Goal: Task Accomplishment & Management: Complete application form

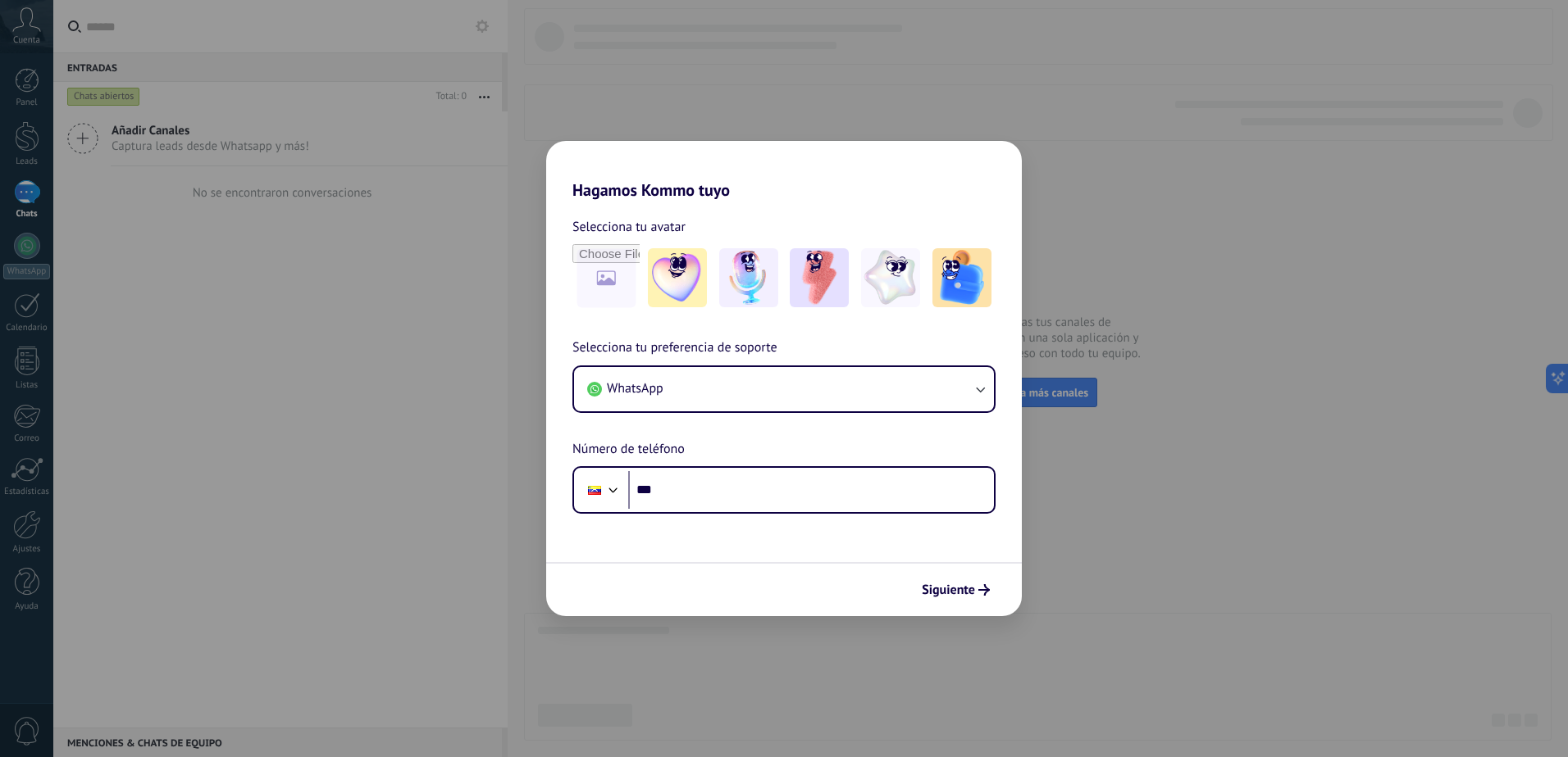
click at [1053, 171] on div "Hagamos Kommo tuyo Selecciona tu avatar Selecciona tu preferencia de soporte Wh…" at bounding box center [784, 378] width 1568 height 757
click at [1041, 121] on div "Hagamos Kommo tuyo Selecciona tu avatar Selecciona tu preferencia de soporte Wh…" at bounding box center [784, 378] width 1568 height 757
drag, startPoint x: 747, startPoint y: 603, endPoint x: 840, endPoint y: 597, distance: 93.2
click at [762, 601] on div "Siguiente" at bounding box center [784, 589] width 476 height 54
click at [932, 593] on span "Siguiente" at bounding box center [948, 590] width 53 height 11
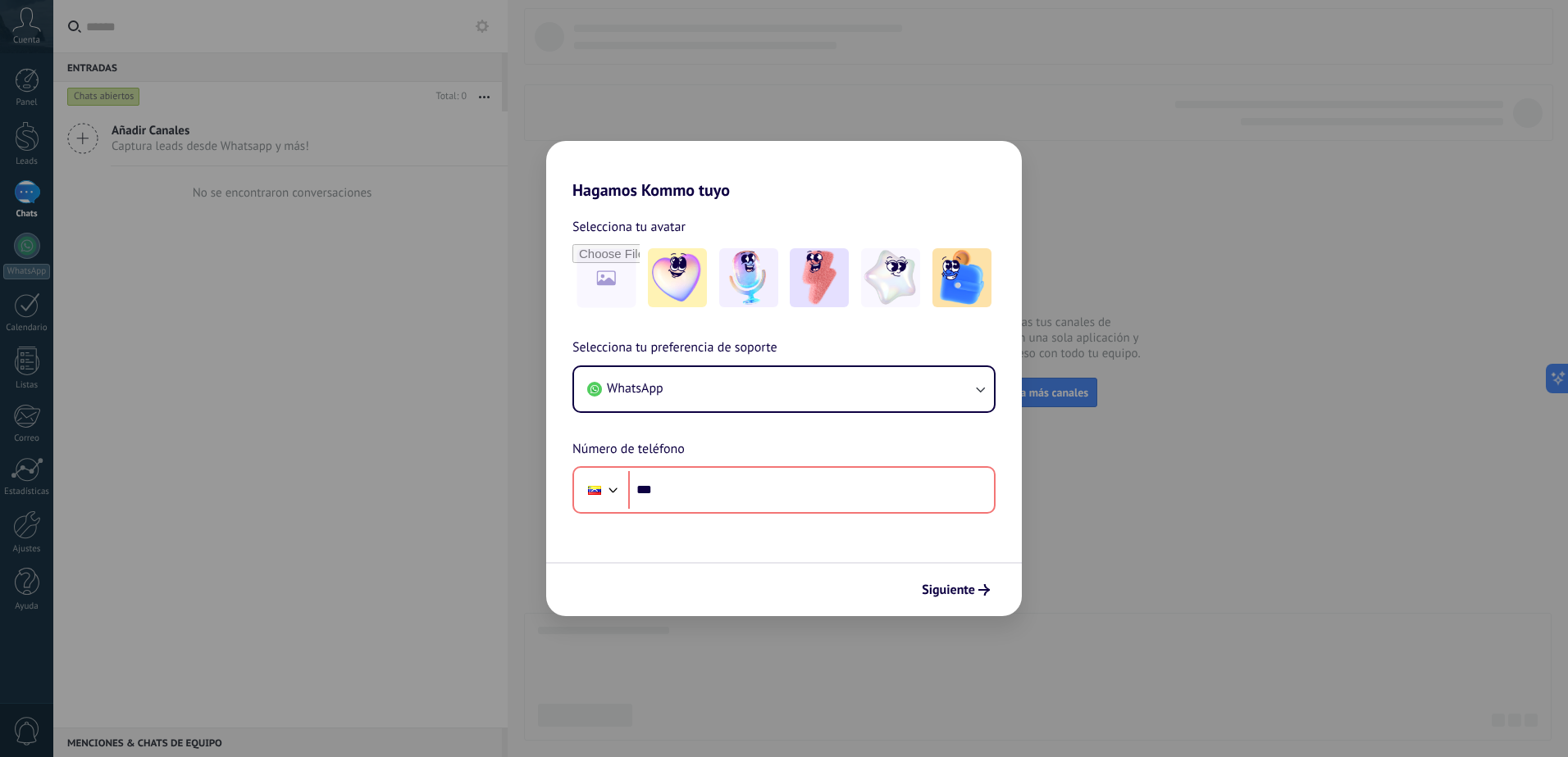
click at [1151, 269] on div "Hagamos Kommo tuyo Selecciona tu avatar Selecciona tu preferencia de soporte Wh…" at bounding box center [784, 378] width 1568 height 757
click at [253, 340] on div "Hagamos Kommo tuyo Selecciona tu avatar Selecciona tu preferencia de soporte Wh…" at bounding box center [784, 378] width 1568 height 757
drag, startPoint x: 270, startPoint y: 357, endPoint x: 957, endPoint y: 449, distance: 693.1
click at [293, 348] on div "Hagamos Kommo tuyo Selecciona tu avatar Selecciona tu preferencia de soporte Wh…" at bounding box center [784, 378] width 1568 height 757
click at [793, 512] on div "Phone ***" at bounding box center [784, 489] width 423 height 47
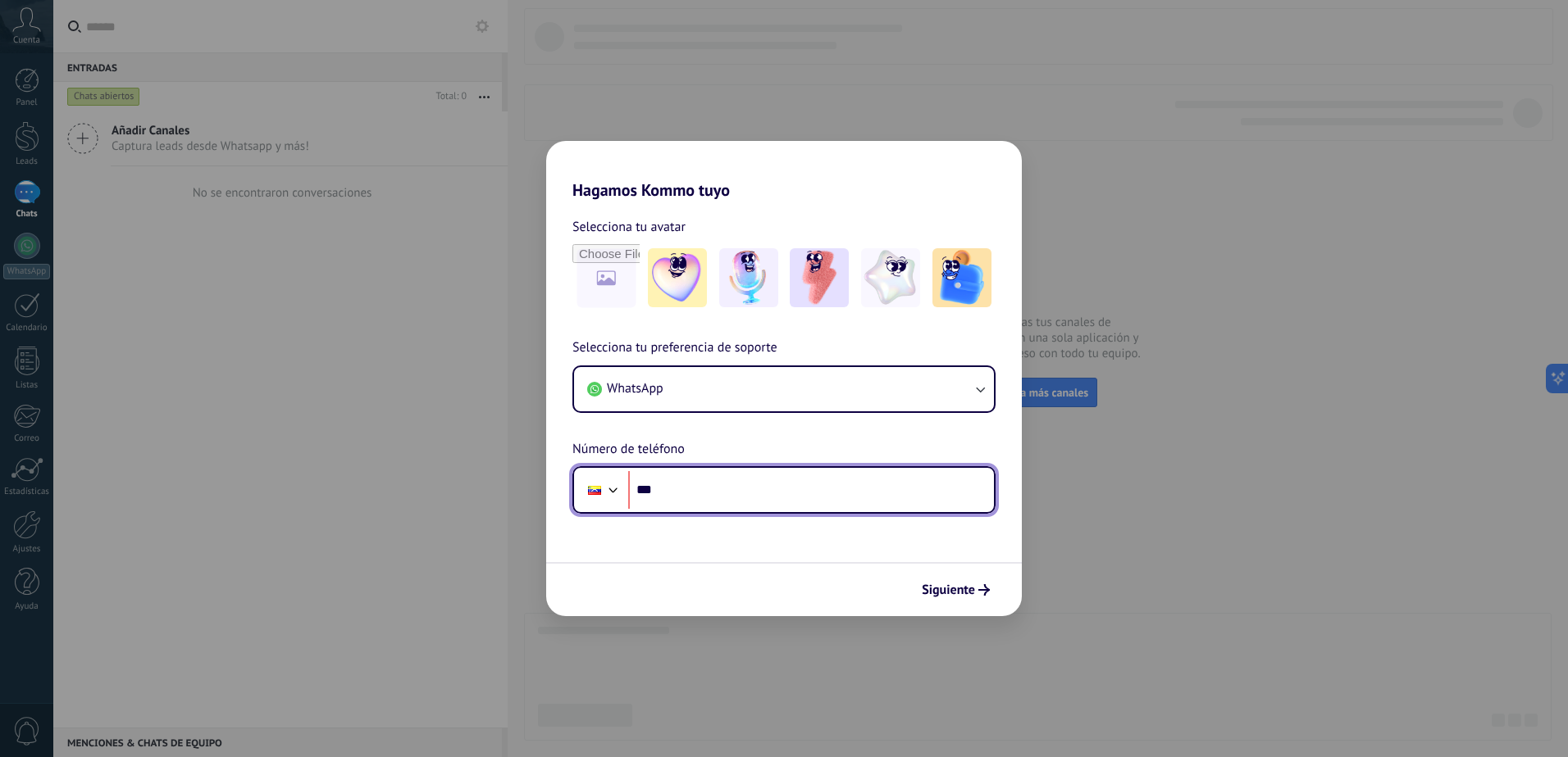
click at [791, 500] on input "***" at bounding box center [811, 490] width 366 height 38
type input "**********"
click at [793, 493] on input "**********" at bounding box center [811, 490] width 366 height 38
click at [685, 496] on input "**********" at bounding box center [811, 490] width 366 height 38
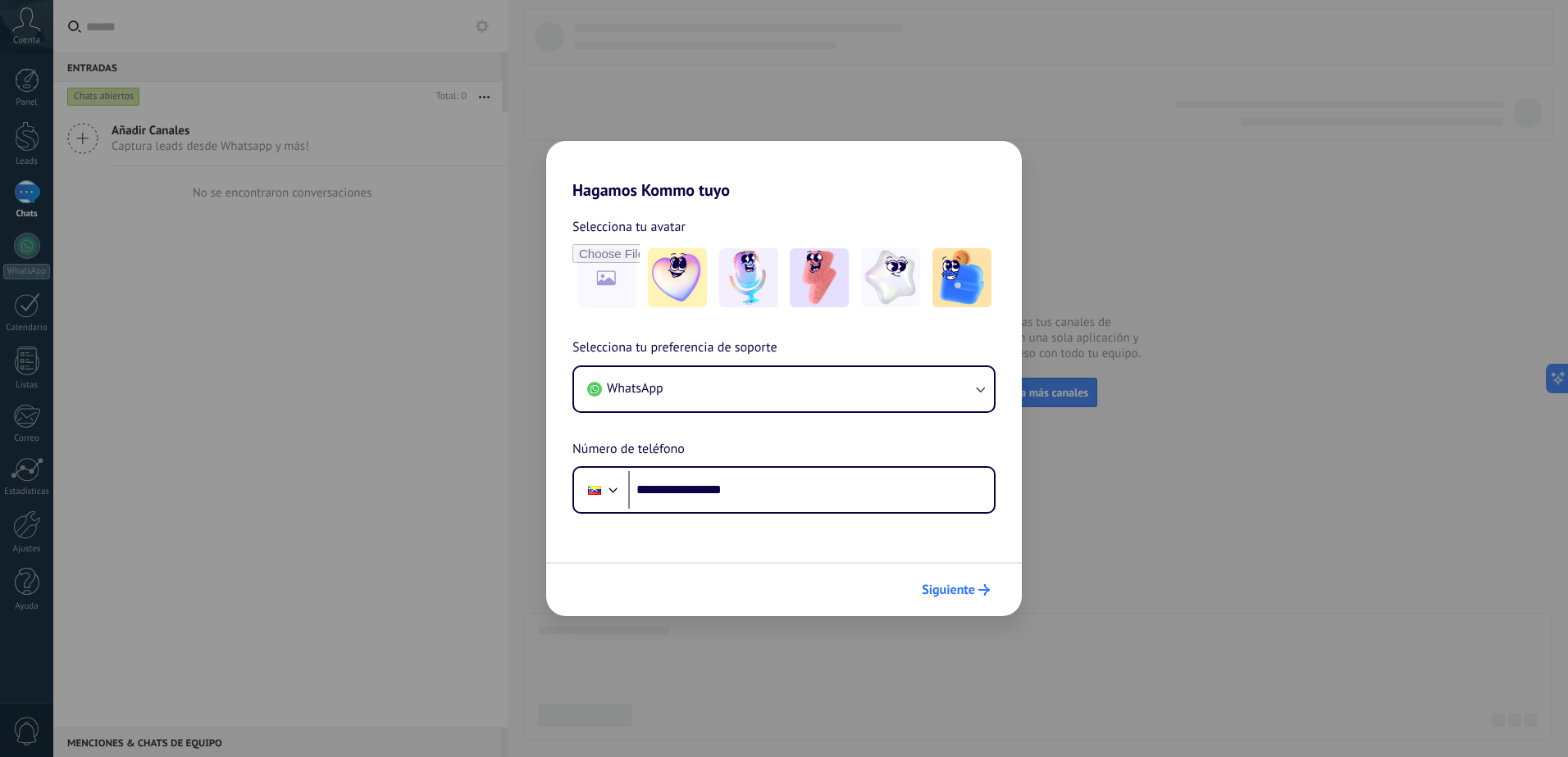
click at [960, 585] on span "Siguiente" at bounding box center [948, 590] width 53 height 11
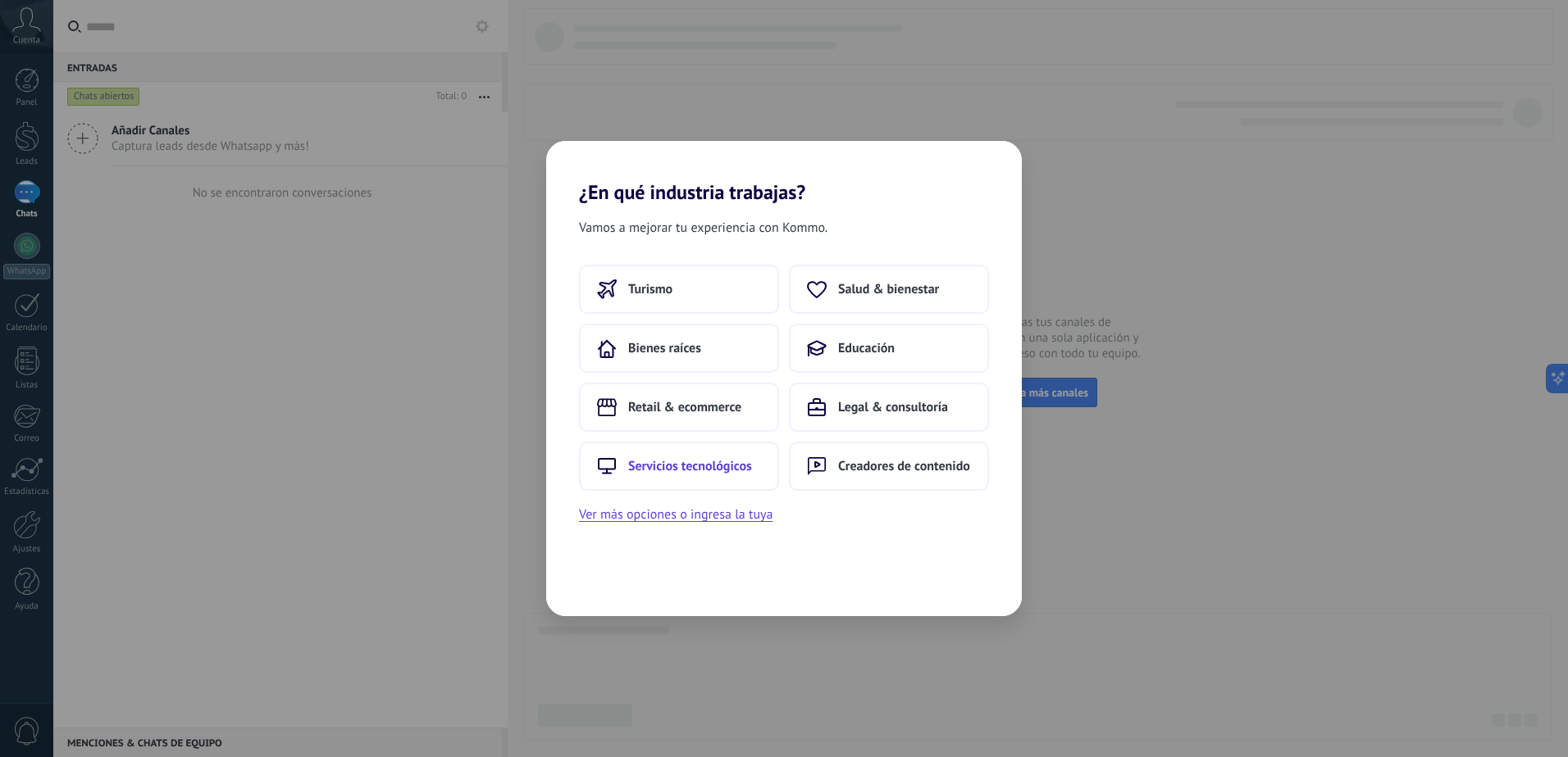
click at [684, 482] on button "Servicios tecnológicos" at bounding box center [678, 466] width 200 height 49
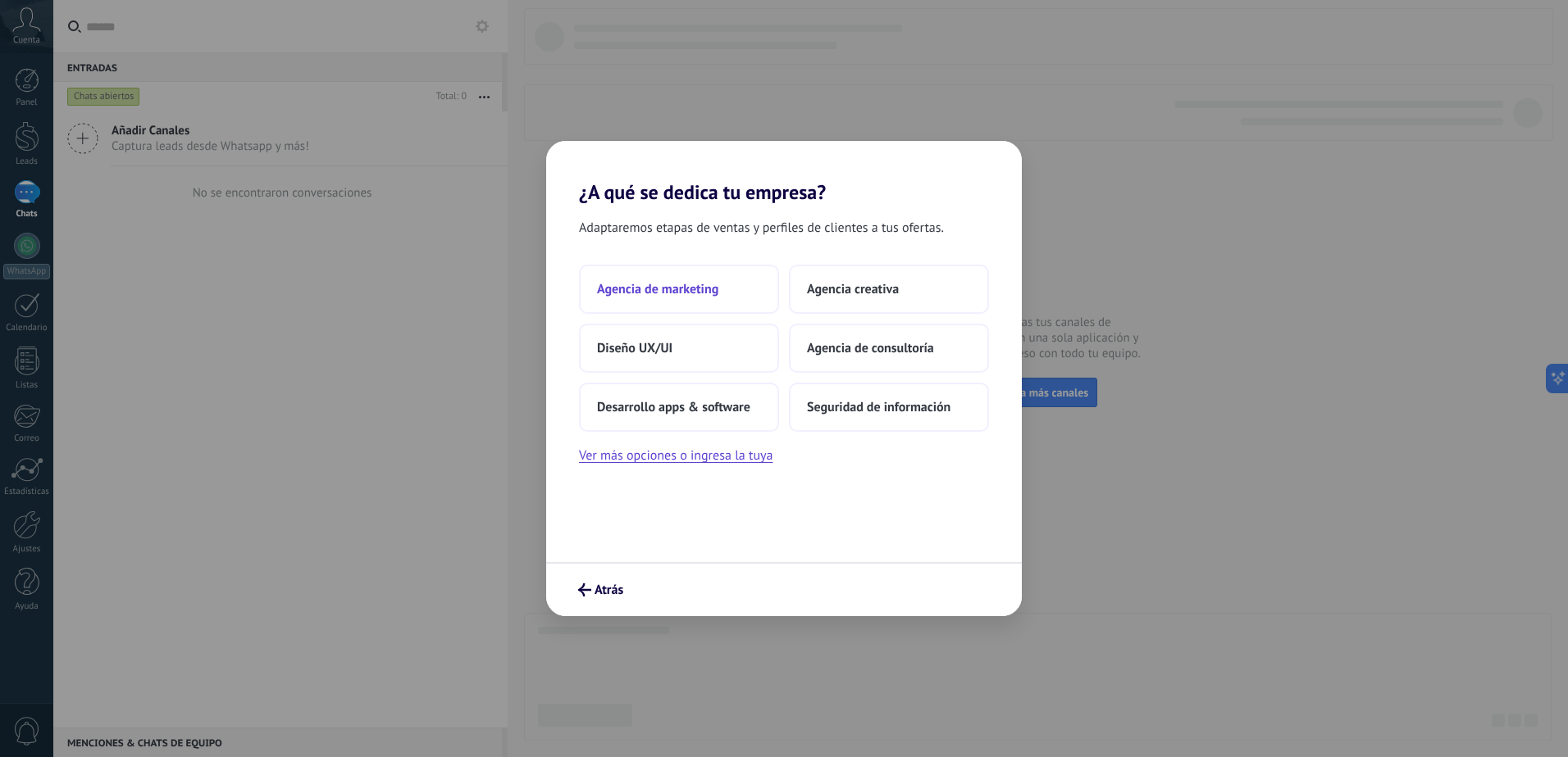
click at [679, 280] on button "Agencia de marketing" at bounding box center [678, 288] width 200 height 49
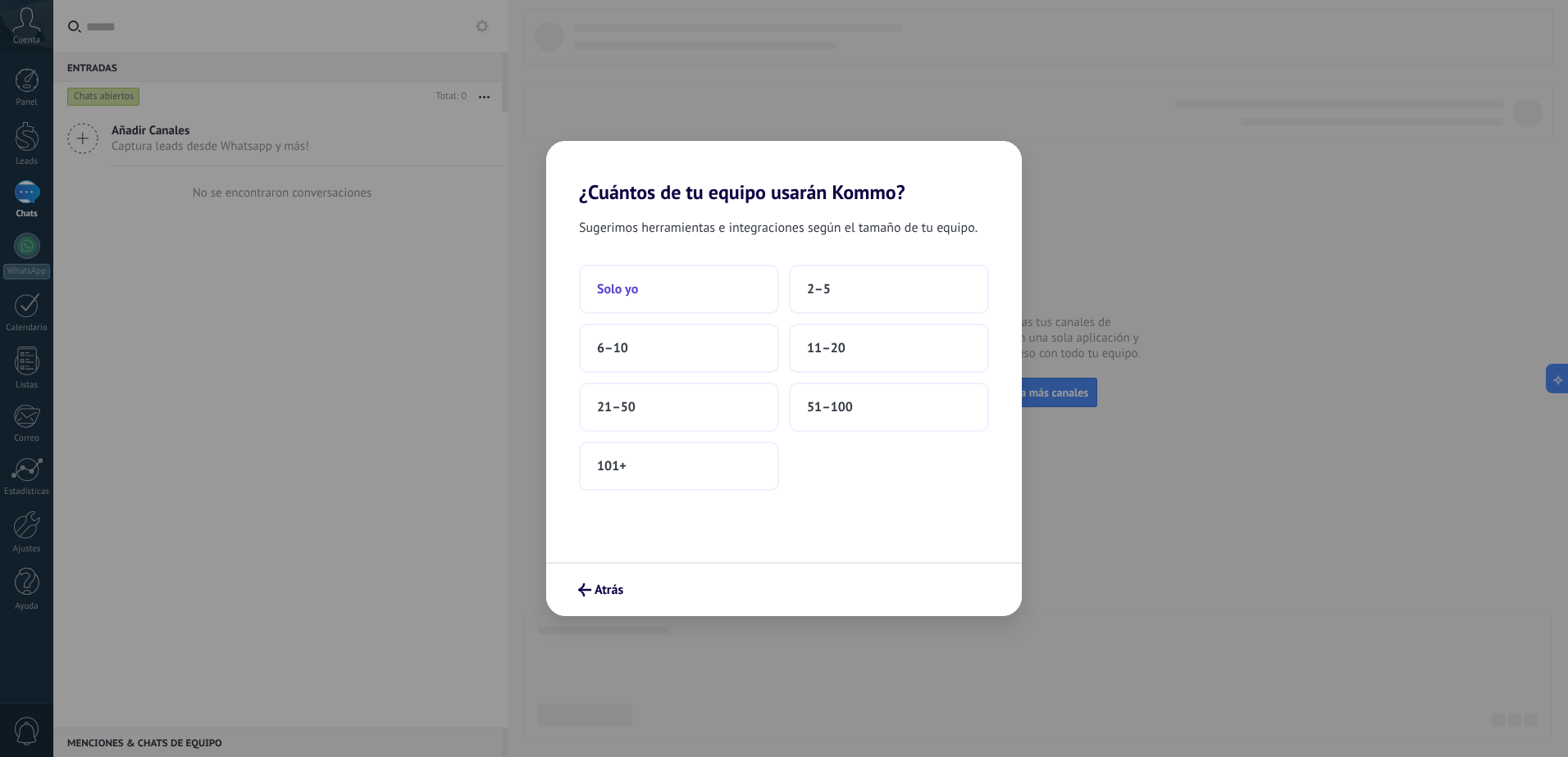
click at [665, 291] on button "Solo yo" at bounding box center [678, 288] width 200 height 49
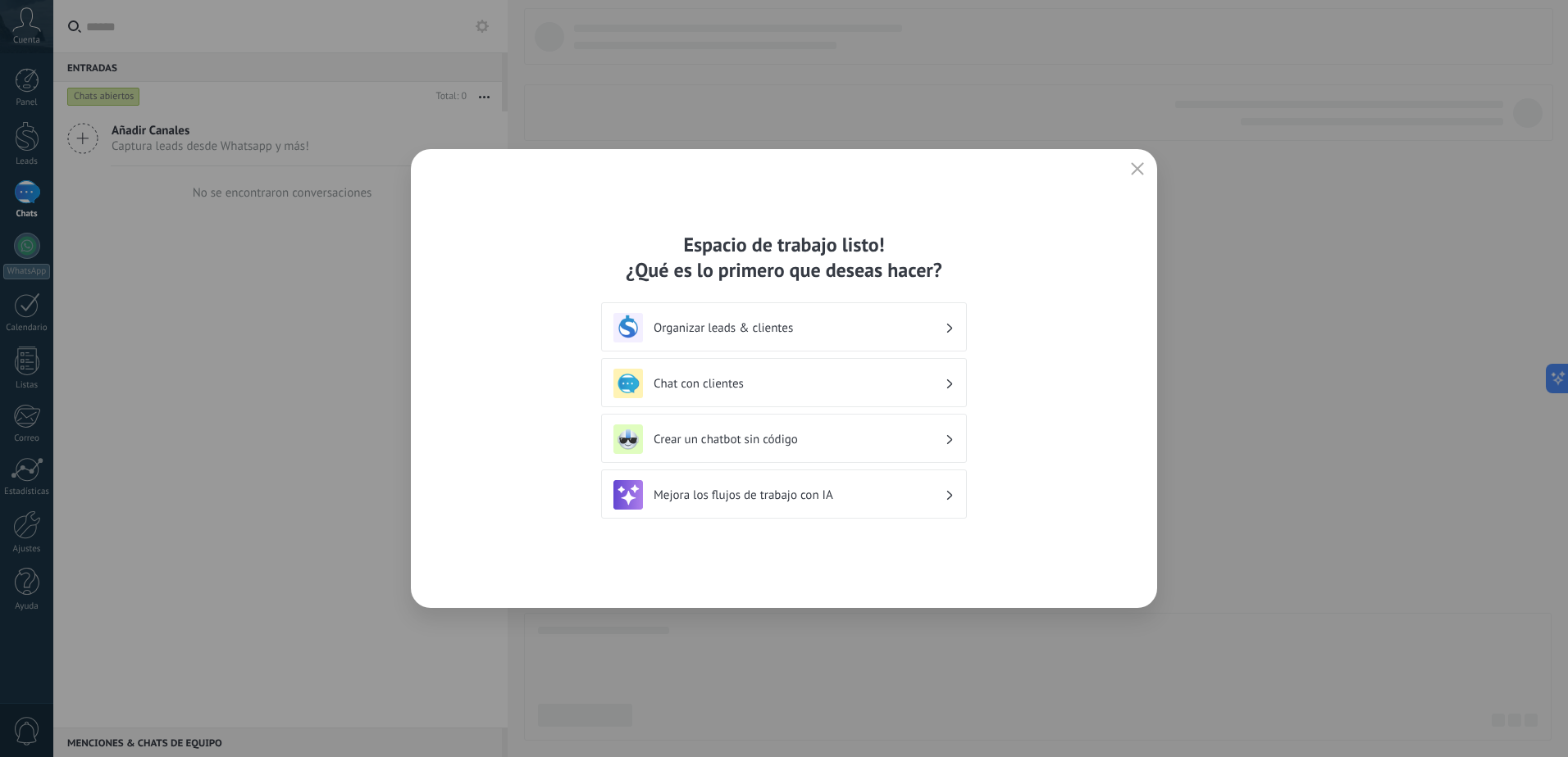
click at [1133, 163] on icon "button" at bounding box center [1137, 168] width 13 height 13
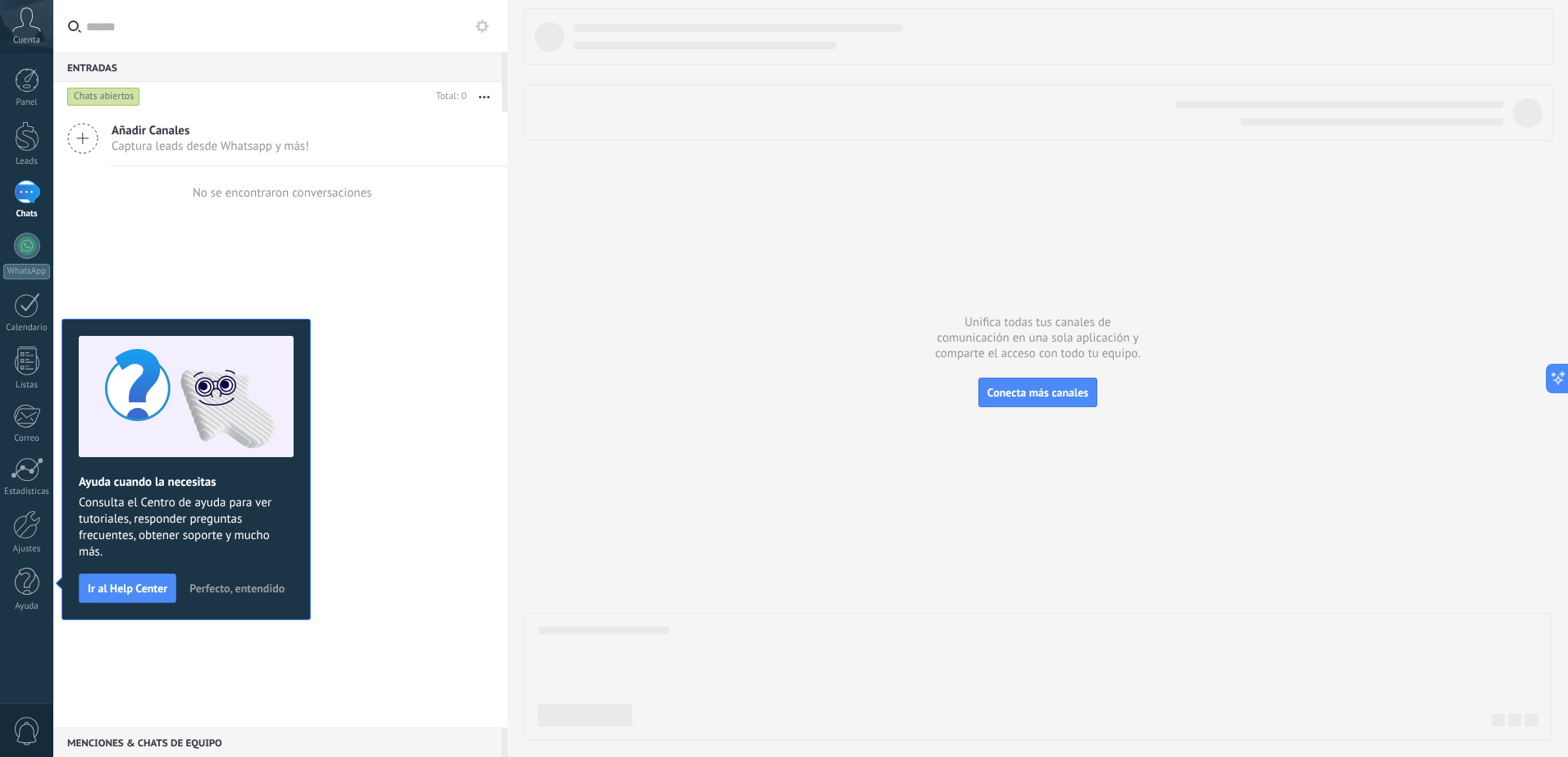
drag, startPoint x: 405, startPoint y: 512, endPoint x: 94, endPoint y: 451, distance: 316.9
click at [400, 500] on div "Añadir Canales Captura leads desde Whatsapp y más! No se encontraron conversaci…" at bounding box center [280, 420] width 454 height 616
drag, startPoint x: 210, startPoint y: 239, endPoint x: 152, endPoint y: 345, distance: 120.8
click at [210, 238] on div "Añadir Canales Captura leads desde Whatsapp y más! No se encontraron conversaci…" at bounding box center [280, 420] width 454 height 616
click at [32, 532] on div at bounding box center [27, 524] width 27 height 28
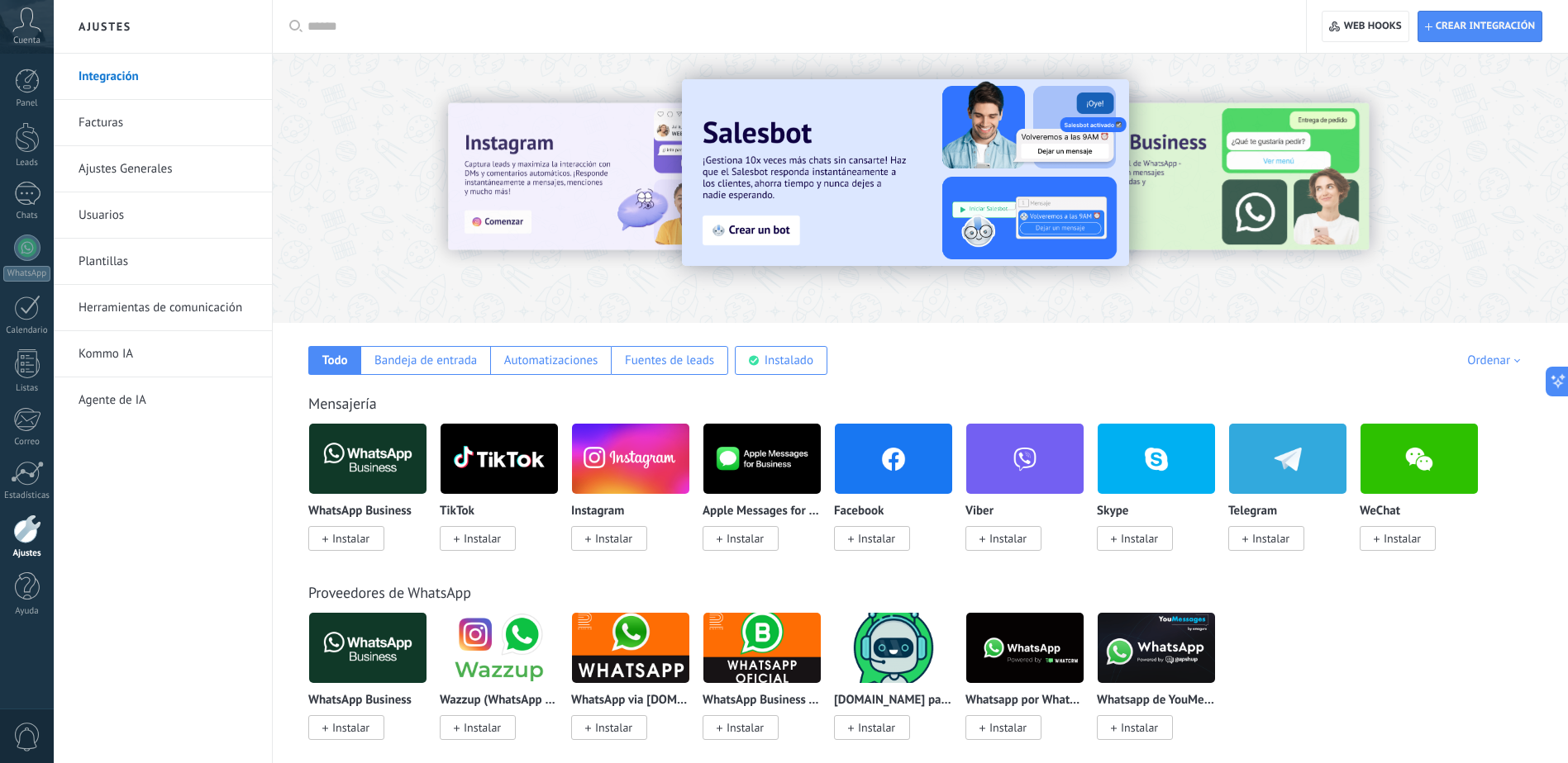
click at [33, 742] on span "0" at bounding box center [27, 737] width 28 height 29
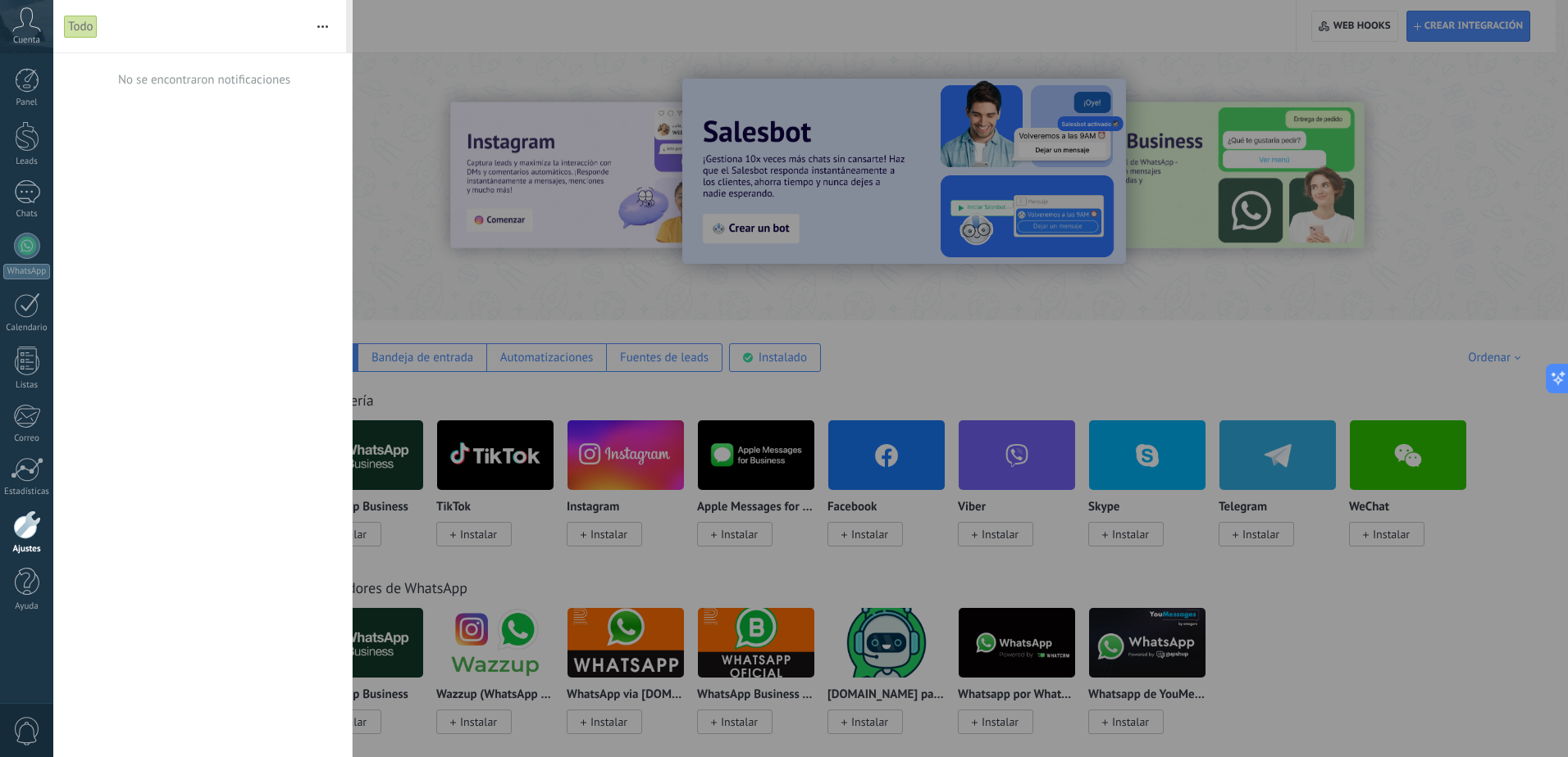
drag, startPoint x: 27, startPoint y: 731, endPoint x: 46, endPoint y: 623, distance: 109.7
click at [27, 724] on span "0" at bounding box center [27, 731] width 27 height 28
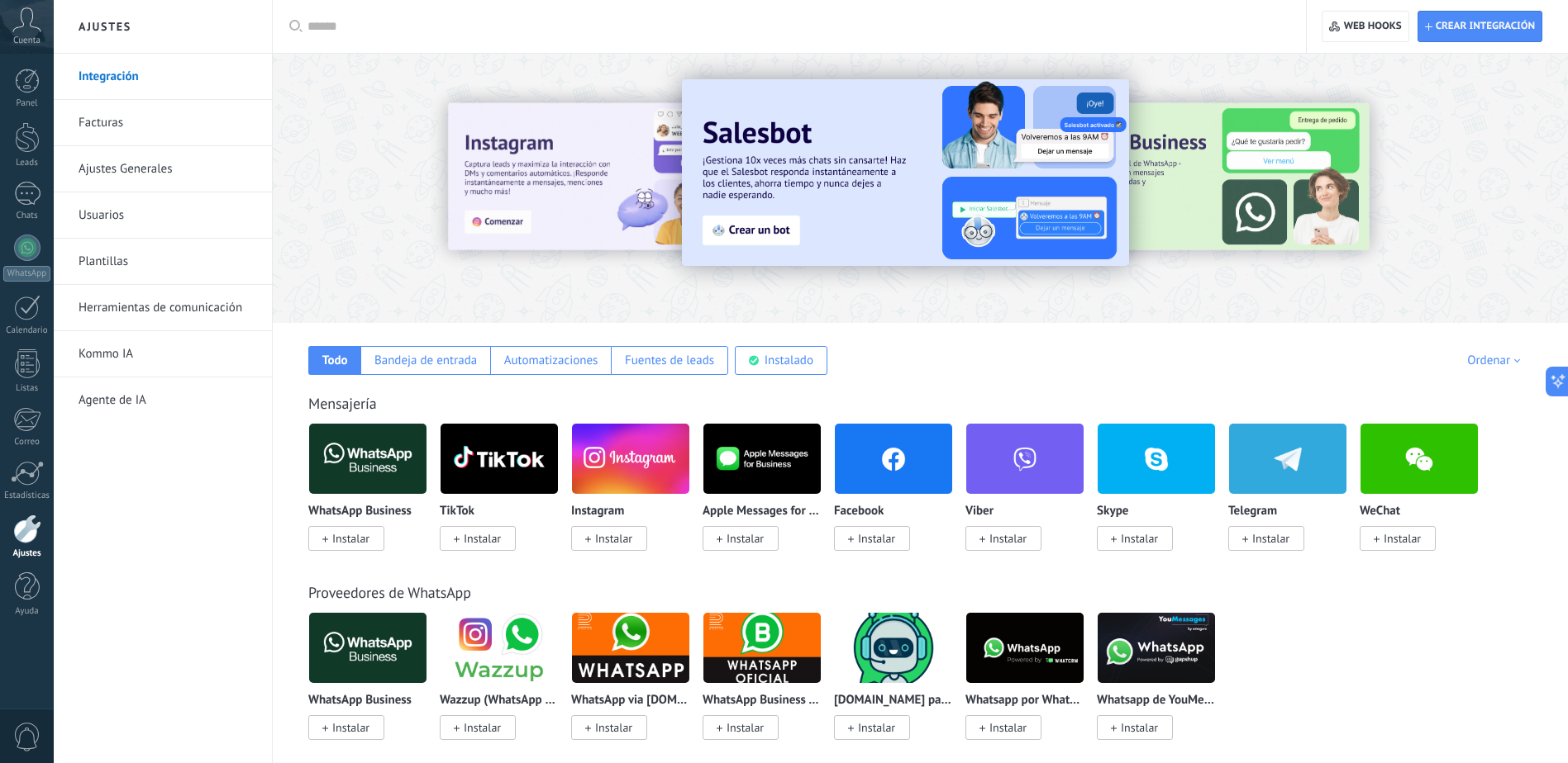
click at [28, 19] on icon at bounding box center [26, 20] width 29 height 25
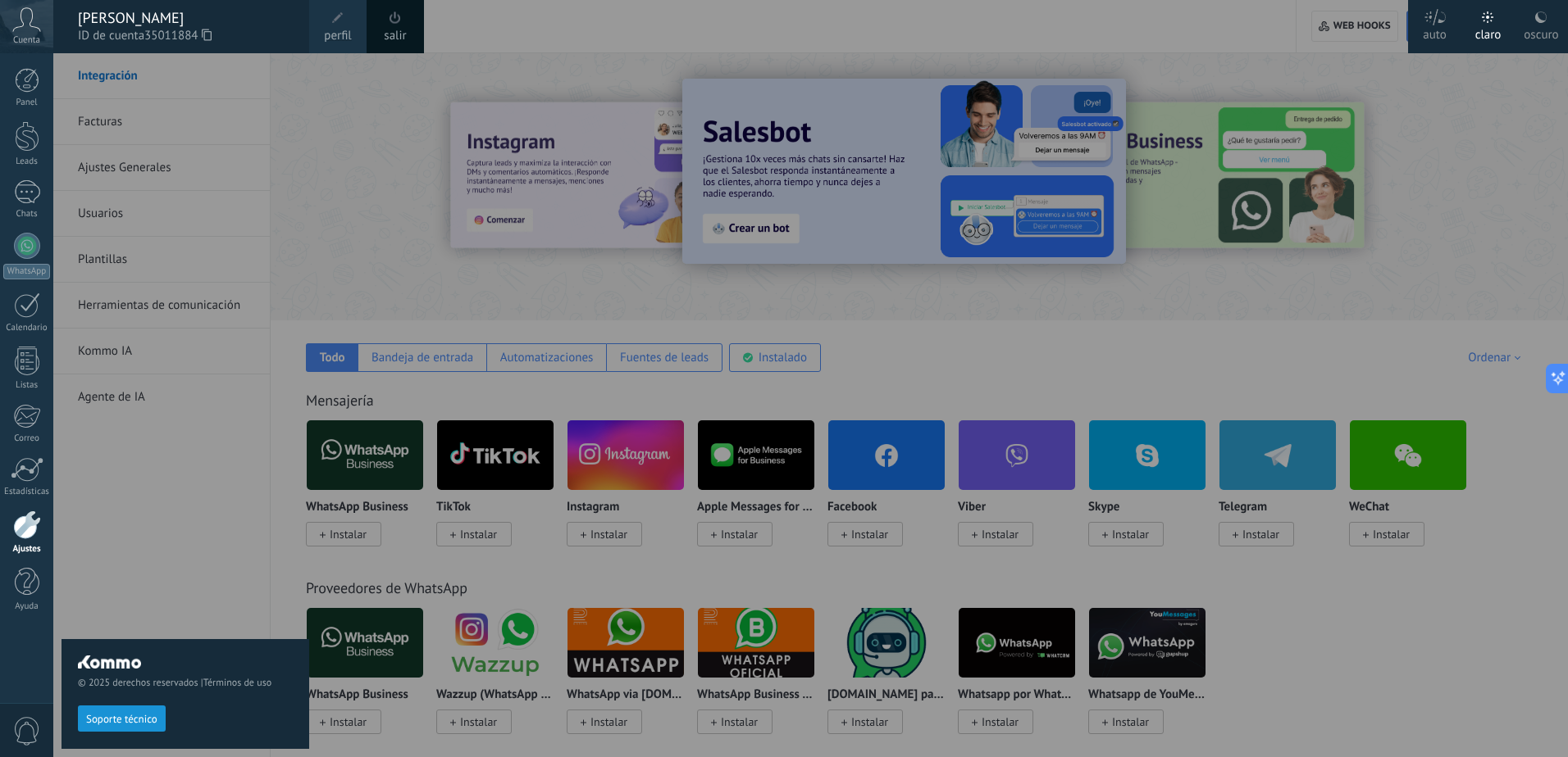
click at [410, 28] on div "salir" at bounding box center [395, 27] width 58 height 53
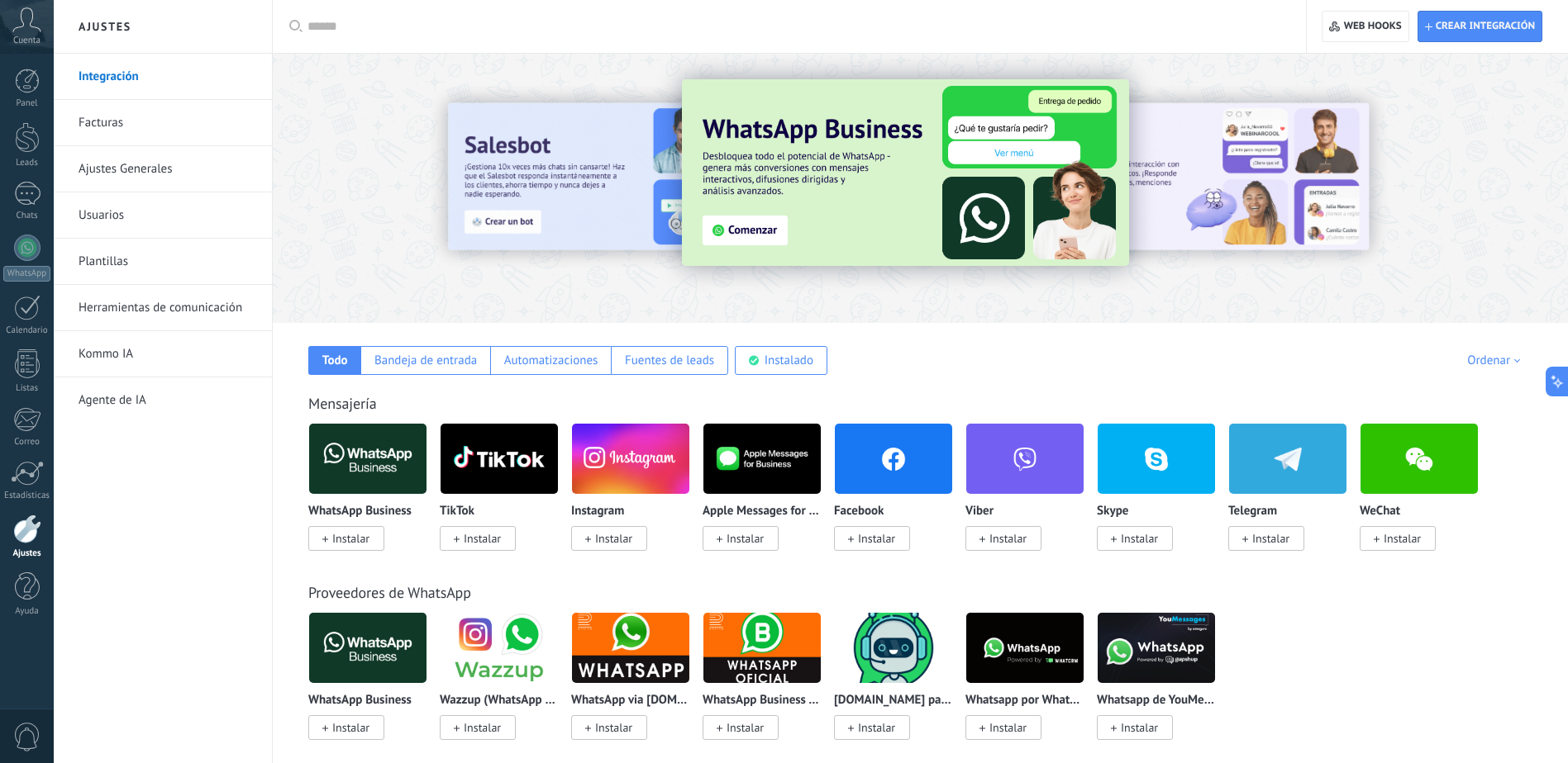
click at [115, 355] on link "Kommo IA" at bounding box center [167, 354] width 177 height 46
